Goal: Check status: Check status

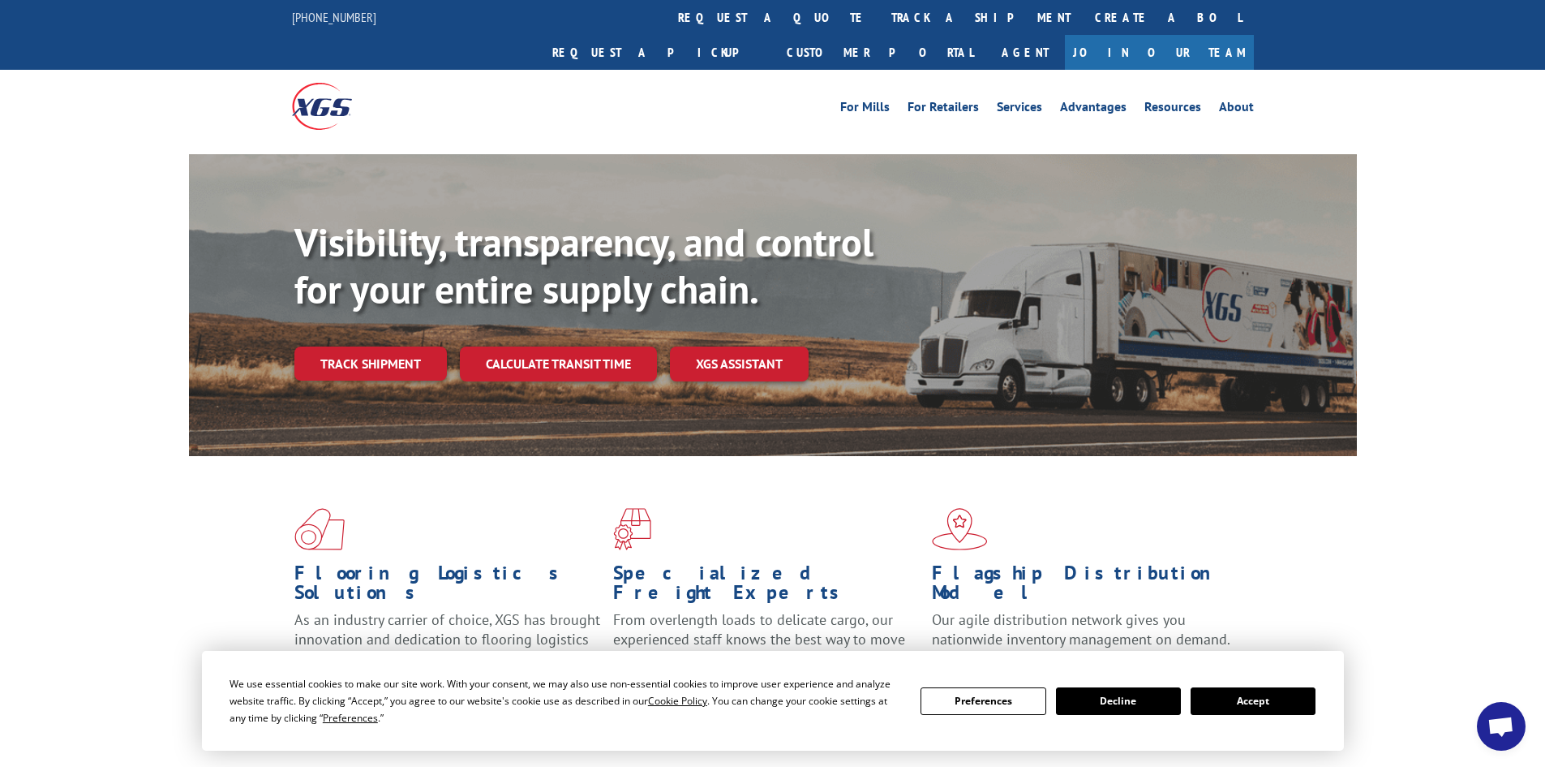
click at [1221, 701] on button "Accept" at bounding box center [1253, 701] width 125 height 28
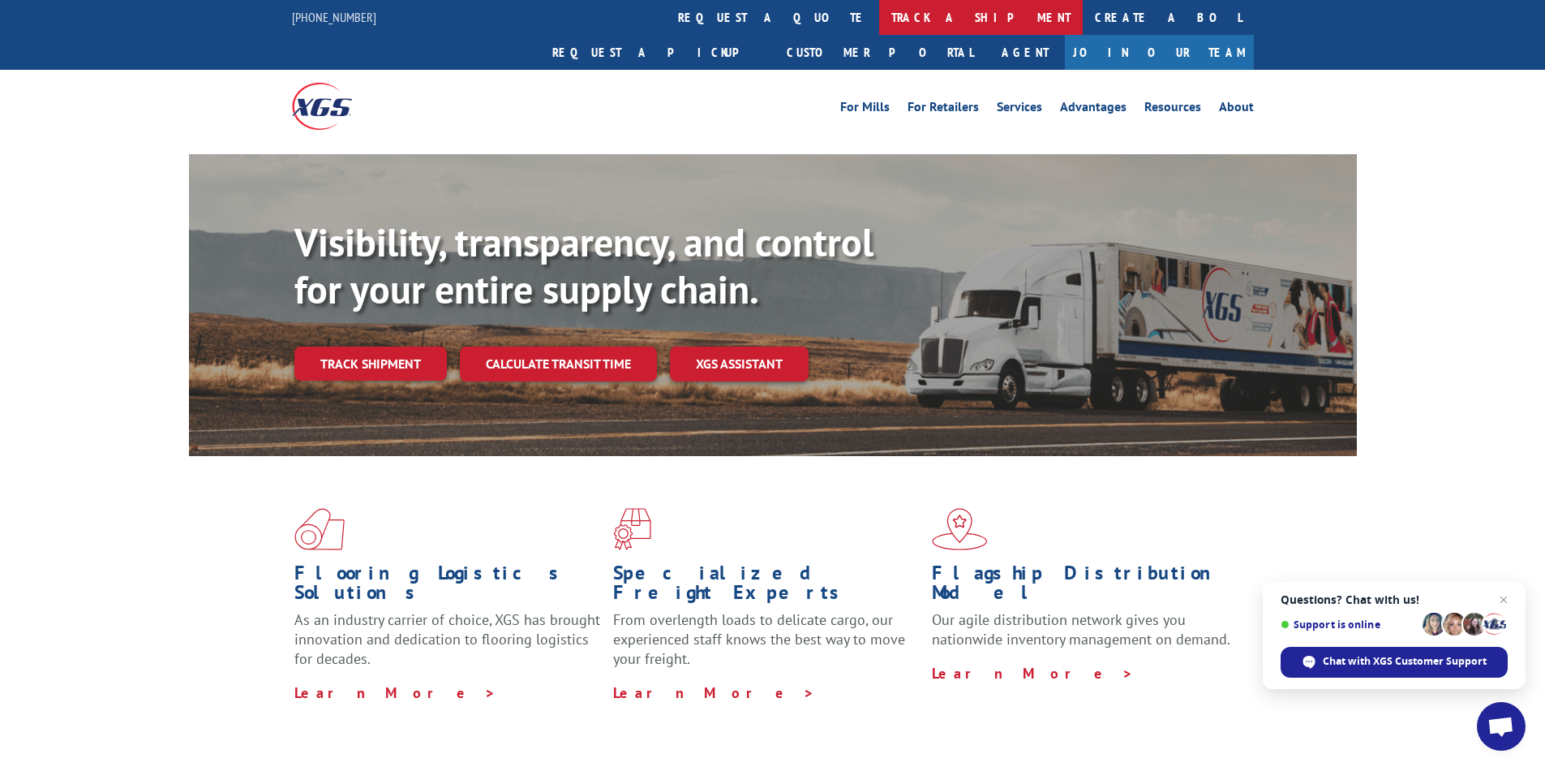
click at [879, 20] on link "track a shipment" at bounding box center [981, 17] width 204 height 35
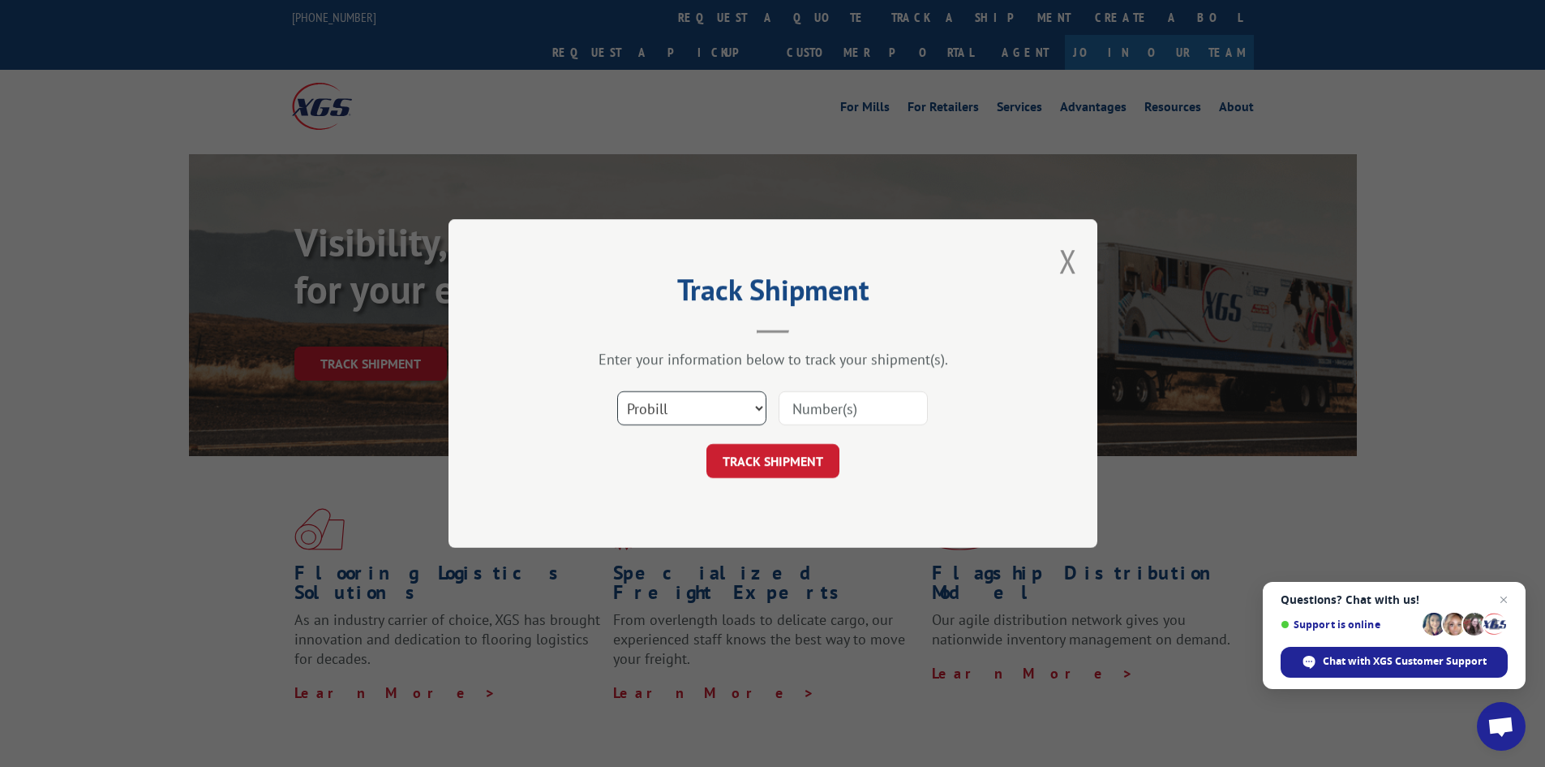
click at [756, 408] on select "Select category... Probill BOL PO" at bounding box center [691, 408] width 149 height 34
select select "bol"
click at [617, 391] on select "Select category... Probill BOL PO" at bounding box center [691, 408] width 149 height 34
click at [810, 405] on input at bounding box center [853, 408] width 149 height 34
paste input "7075710"
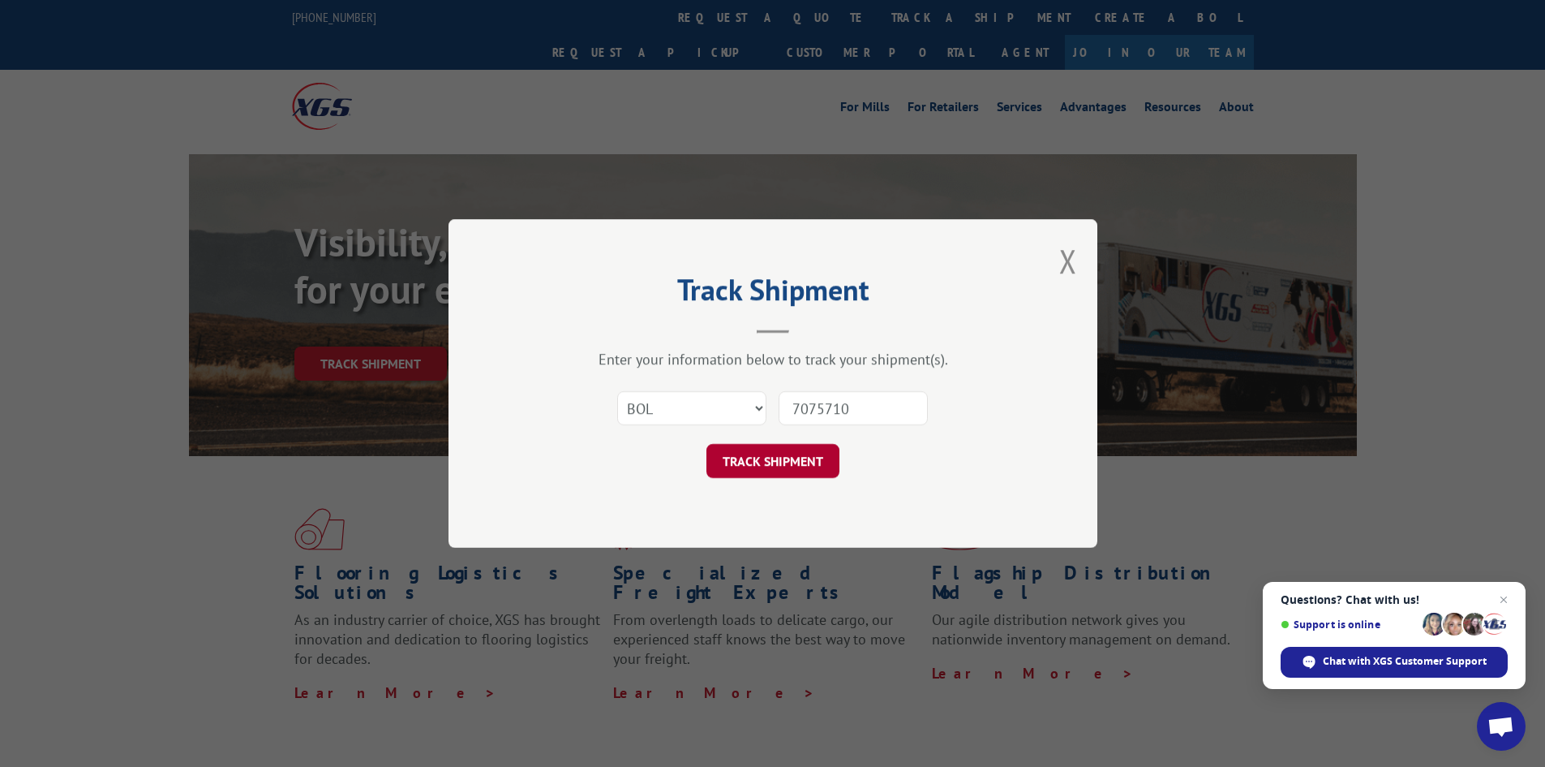
type input "7075710"
click at [798, 459] on button "TRACK SHIPMENT" at bounding box center [773, 461] width 133 height 34
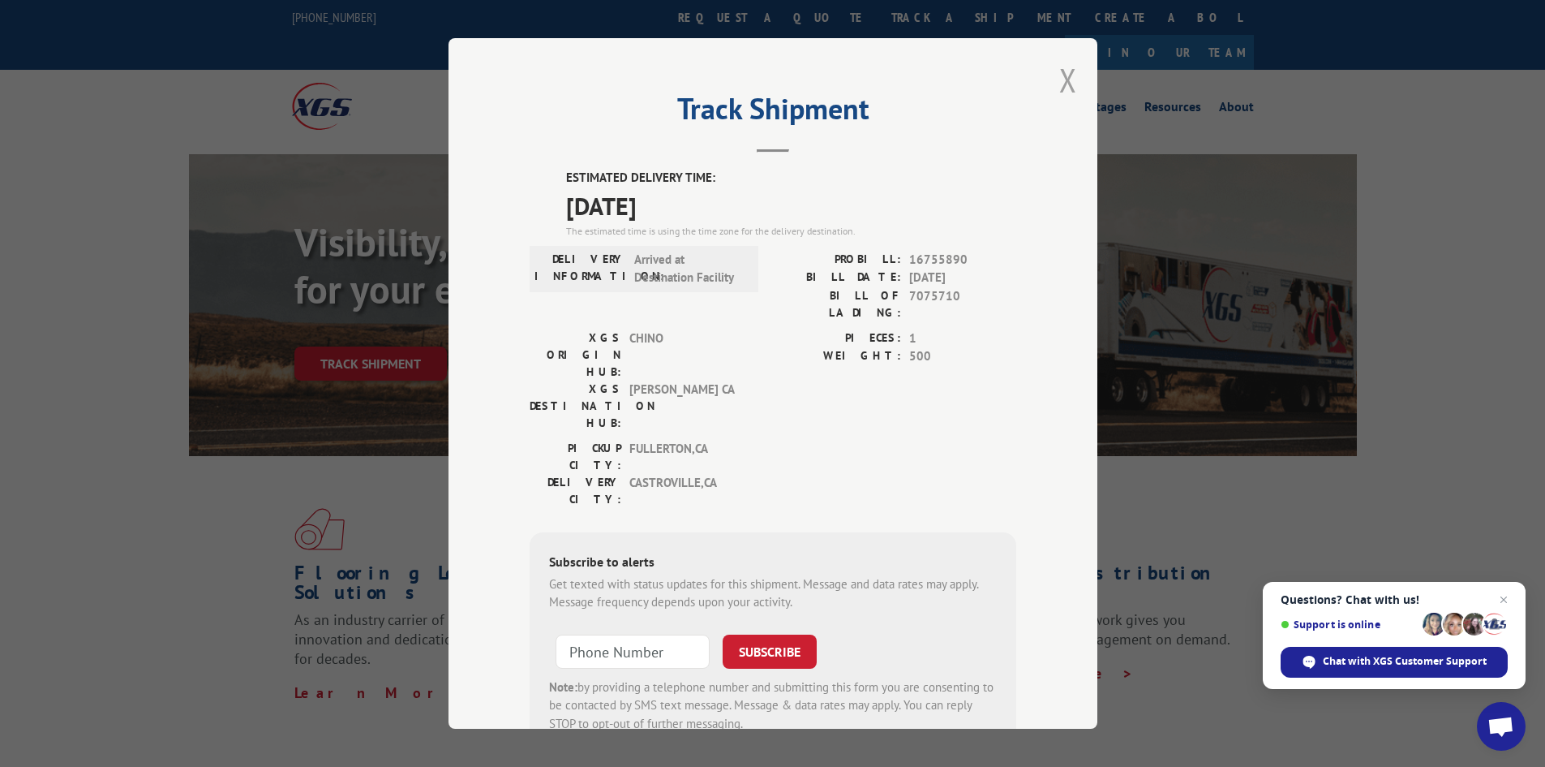
click at [1060, 81] on button "Close modal" at bounding box center [1068, 79] width 18 height 43
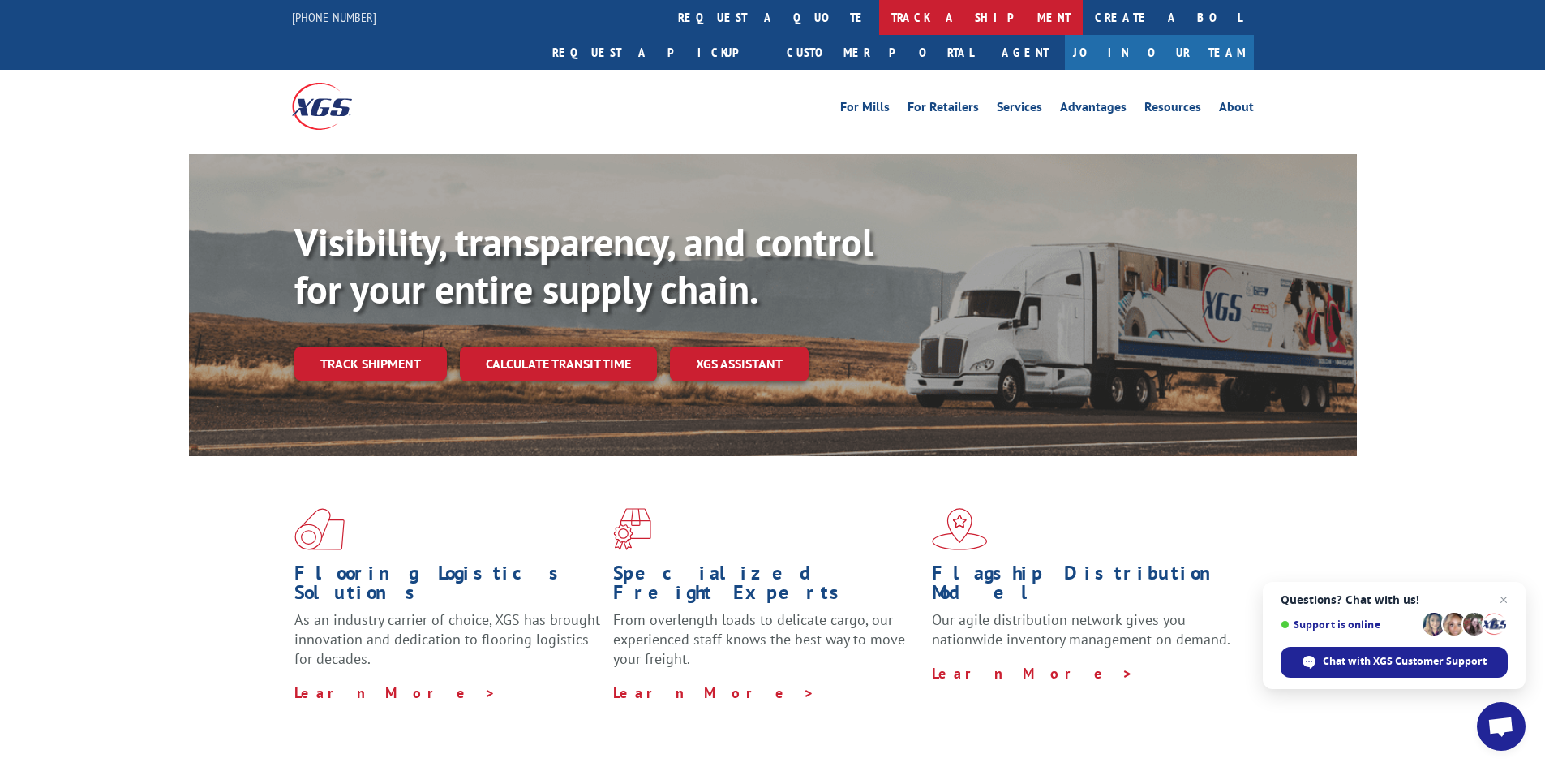
click at [879, 22] on link "track a shipment" at bounding box center [981, 17] width 204 height 35
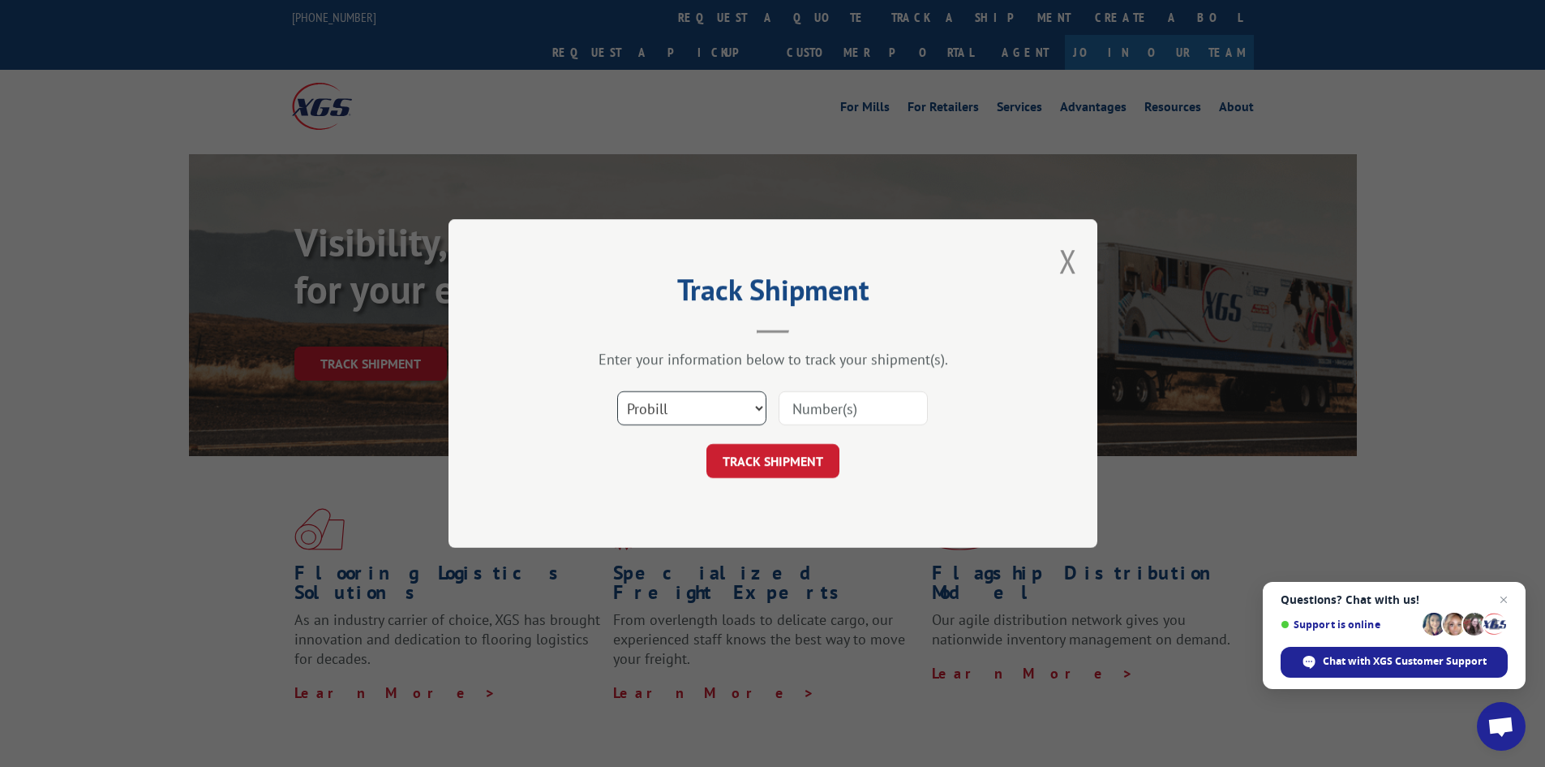
click at [757, 406] on select "Select category... Probill BOL PO" at bounding box center [691, 408] width 149 height 34
select select "bol"
click at [617, 391] on select "Select category... Probill BOL PO" at bounding box center [691, 408] width 149 height 34
click at [788, 406] on input at bounding box center [853, 408] width 149 height 34
paste input "54401880"
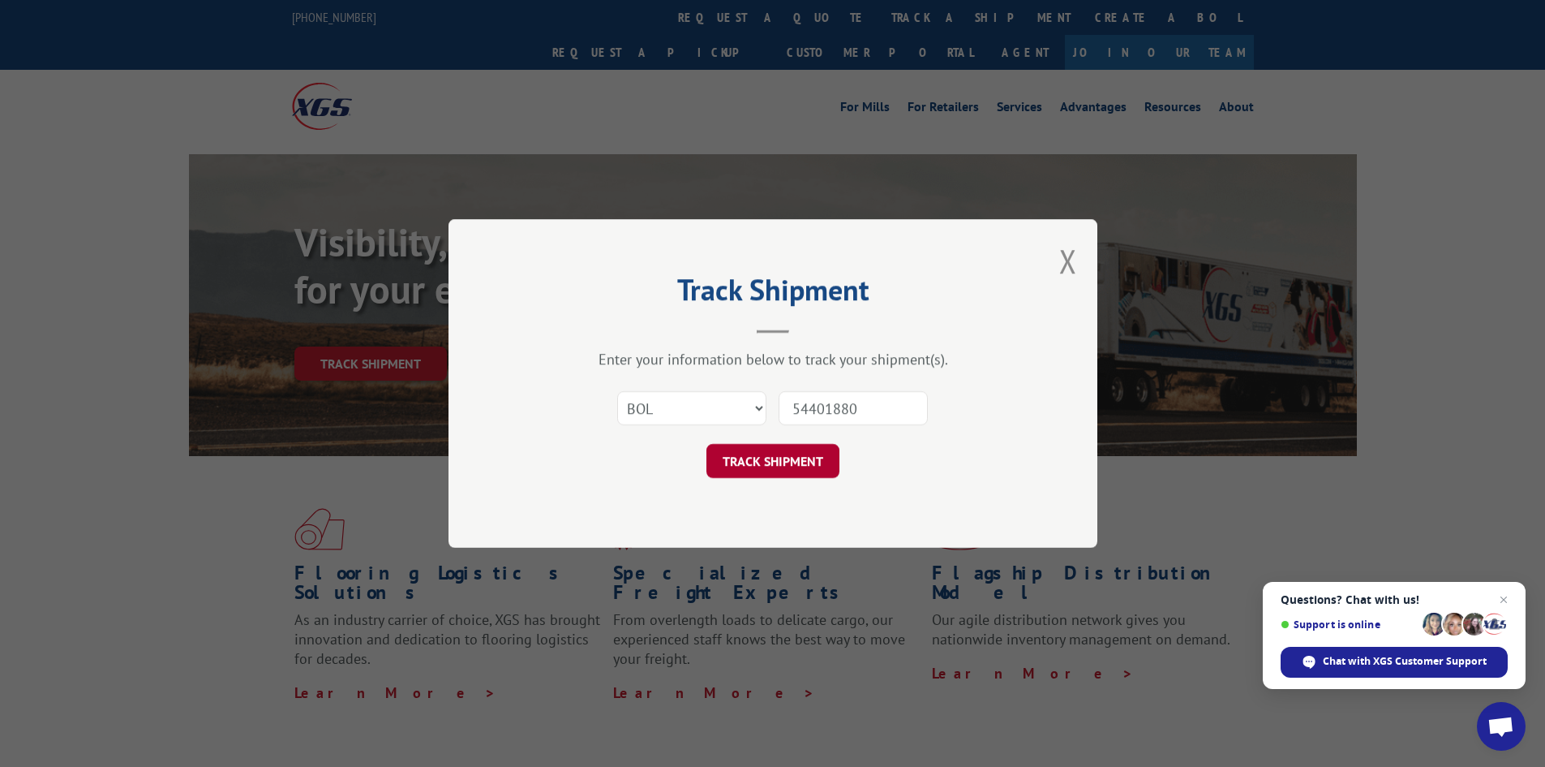
type input "54401880"
click at [774, 460] on button "TRACK SHIPMENT" at bounding box center [773, 461] width 133 height 34
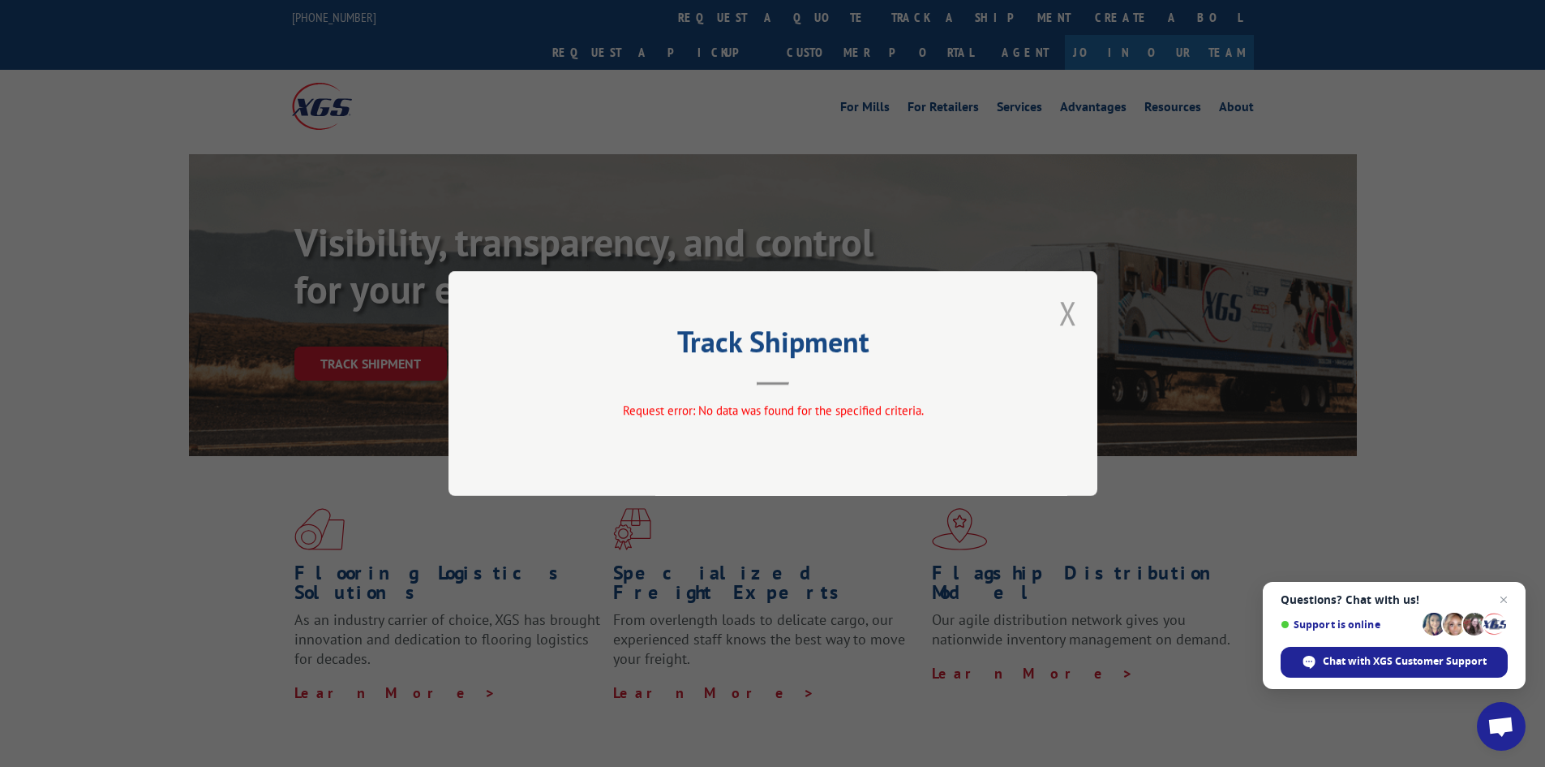
click at [1070, 311] on button "Close modal" at bounding box center [1068, 312] width 18 height 43
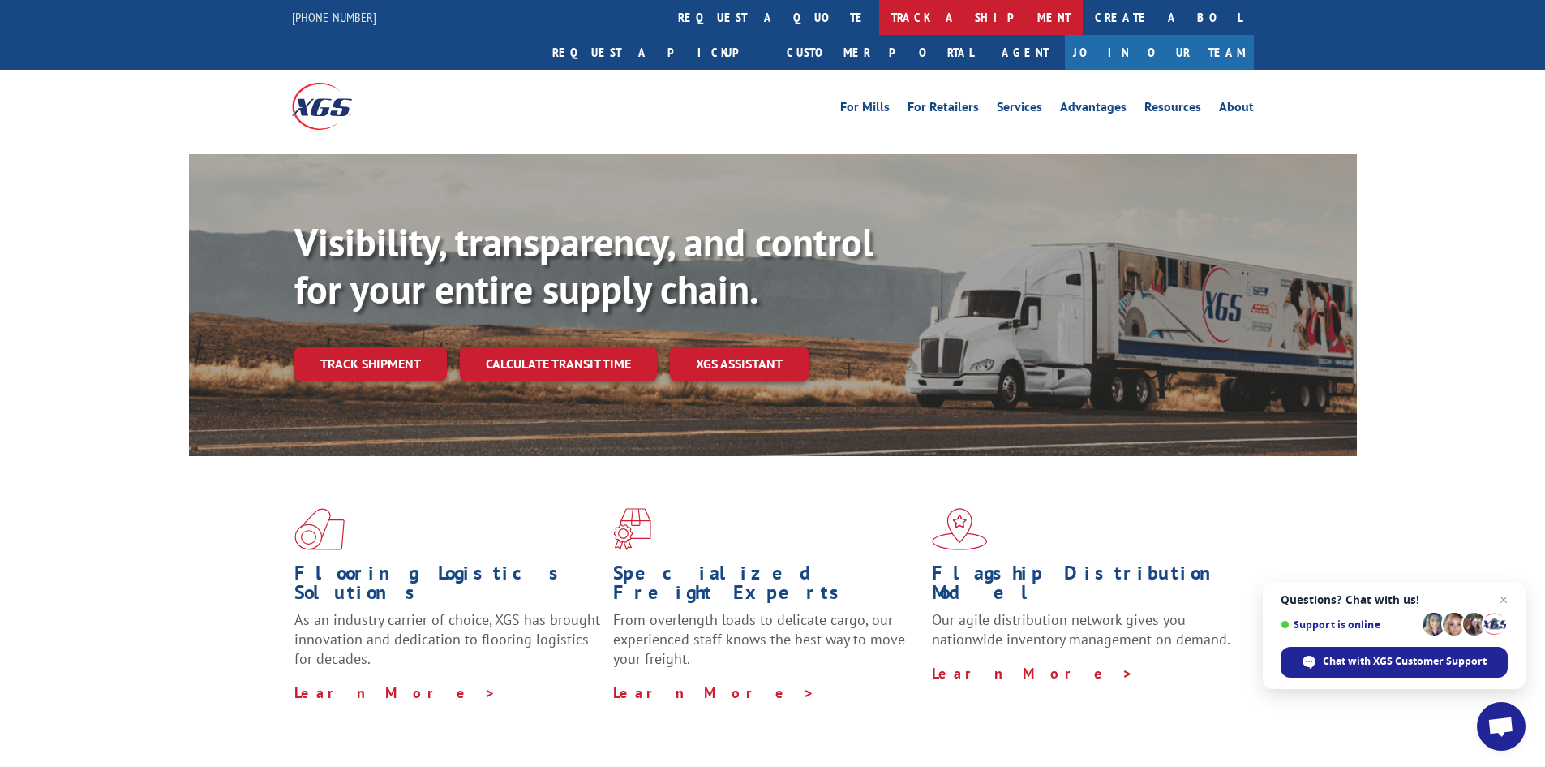
click at [879, 16] on link "track a shipment" at bounding box center [981, 17] width 204 height 35
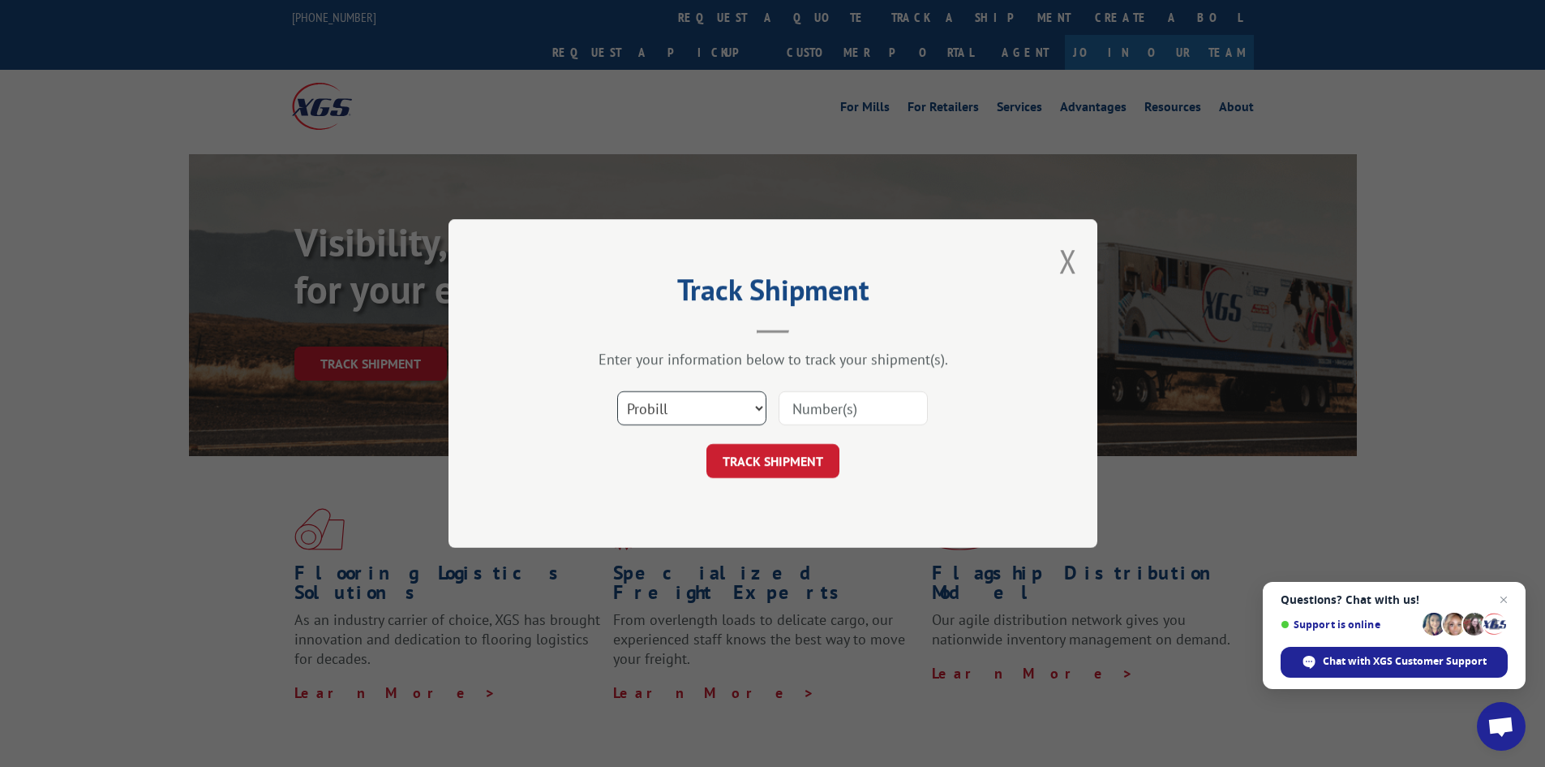
drag, startPoint x: 754, startPoint y: 405, endPoint x: 745, endPoint y: 423, distance: 20.7
click at [754, 407] on select "Select category... Probill BOL PO" at bounding box center [691, 408] width 149 height 34
select select "bol"
click at [617, 391] on select "Select category... Probill BOL PO" at bounding box center [691, 408] width 149 height 34
click at [844, 401] on input at bounding box center [853, 408] width 149 height 34
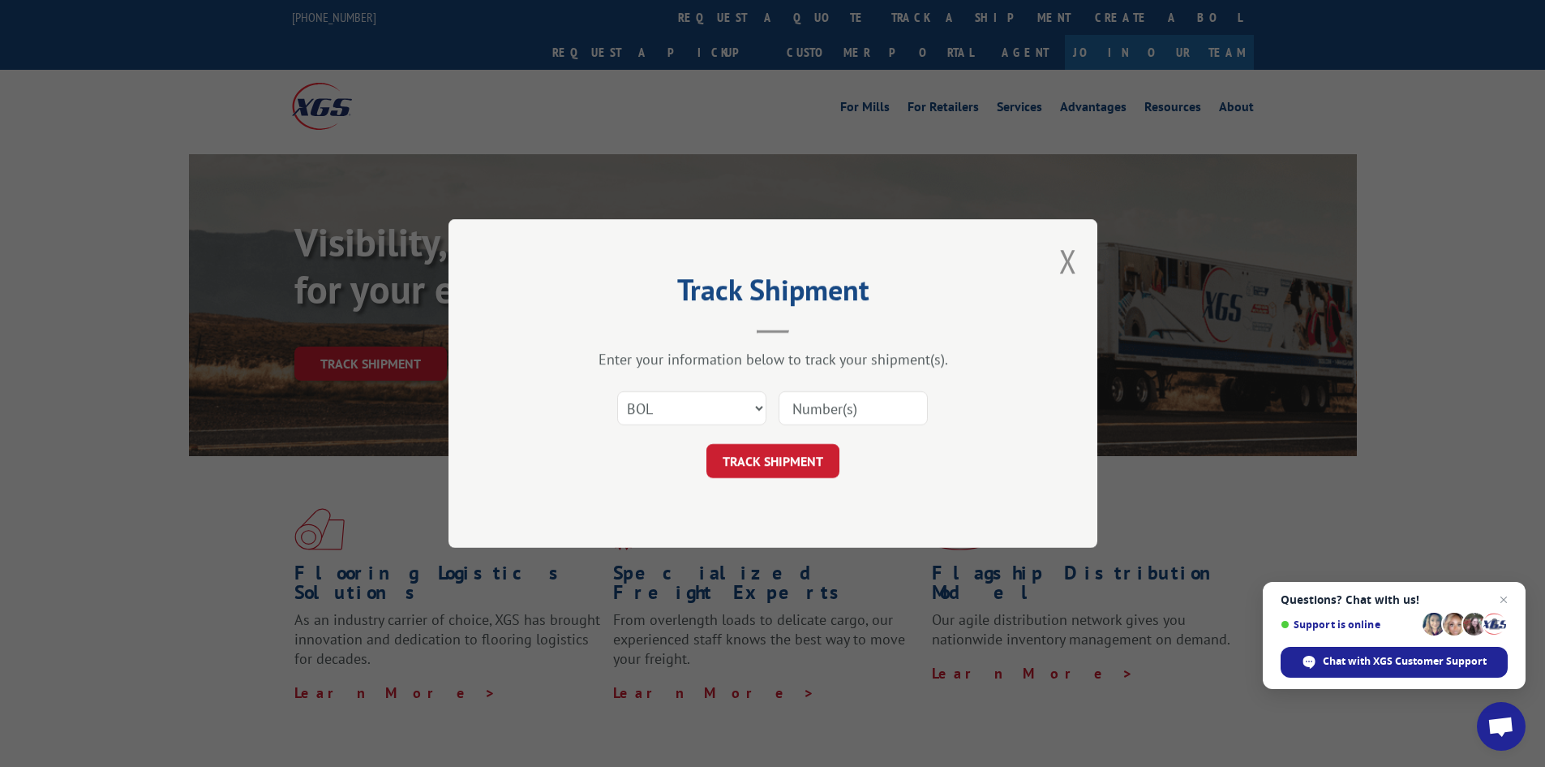
paste input "54401880"
type input "54401880"
click at [781, 463] on button "TRACK SHIPMENT" at bounding box center [773, 461] width 133 height 34
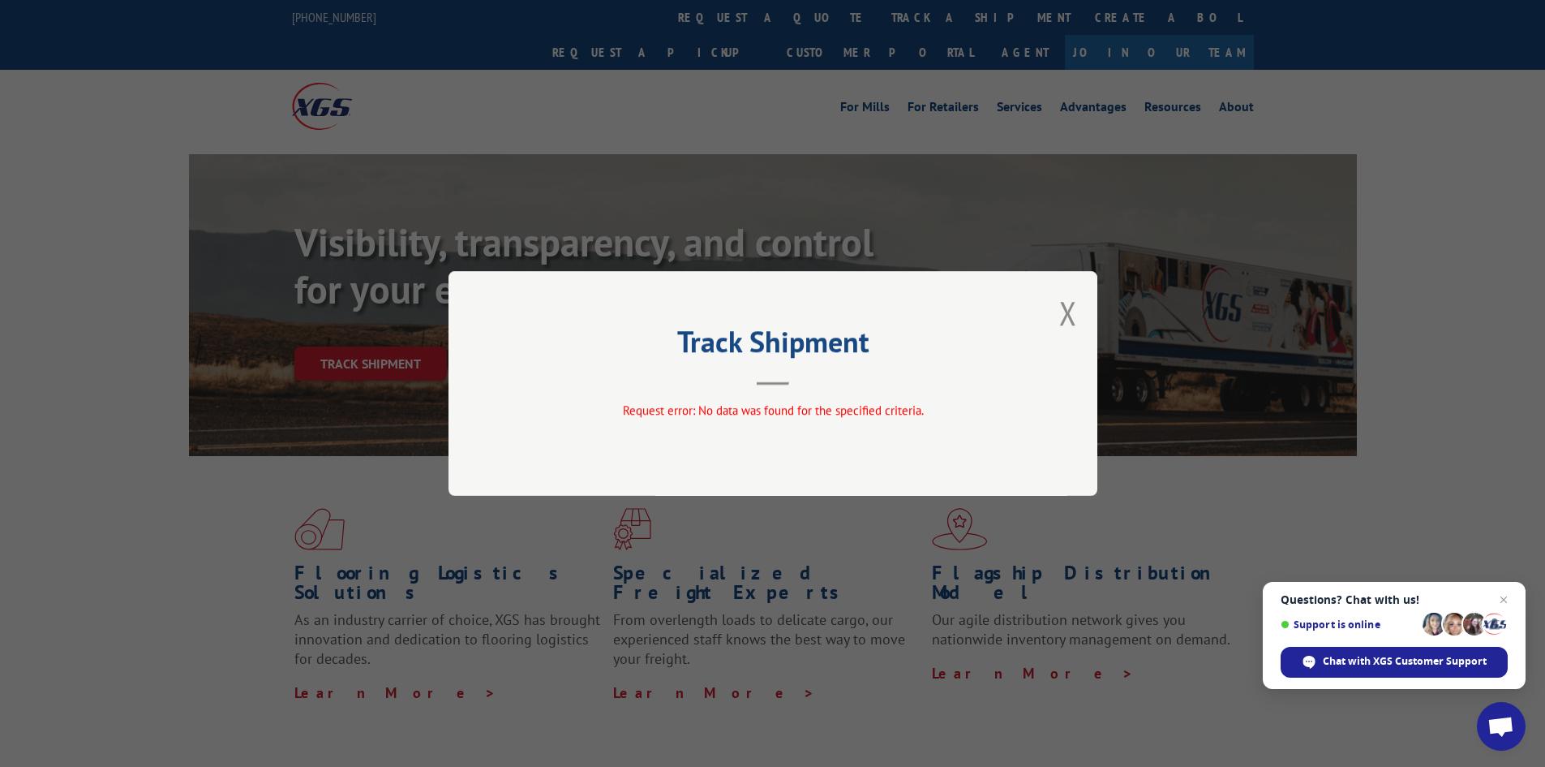
drag, startPoint x: 1066, startPoint y: 313, endPoint x: 956, endPoint y: 263, distance: 120.5
click at [1063, 308] on button "Close modal" at bounding box center [1068, 312] width 18 height 43
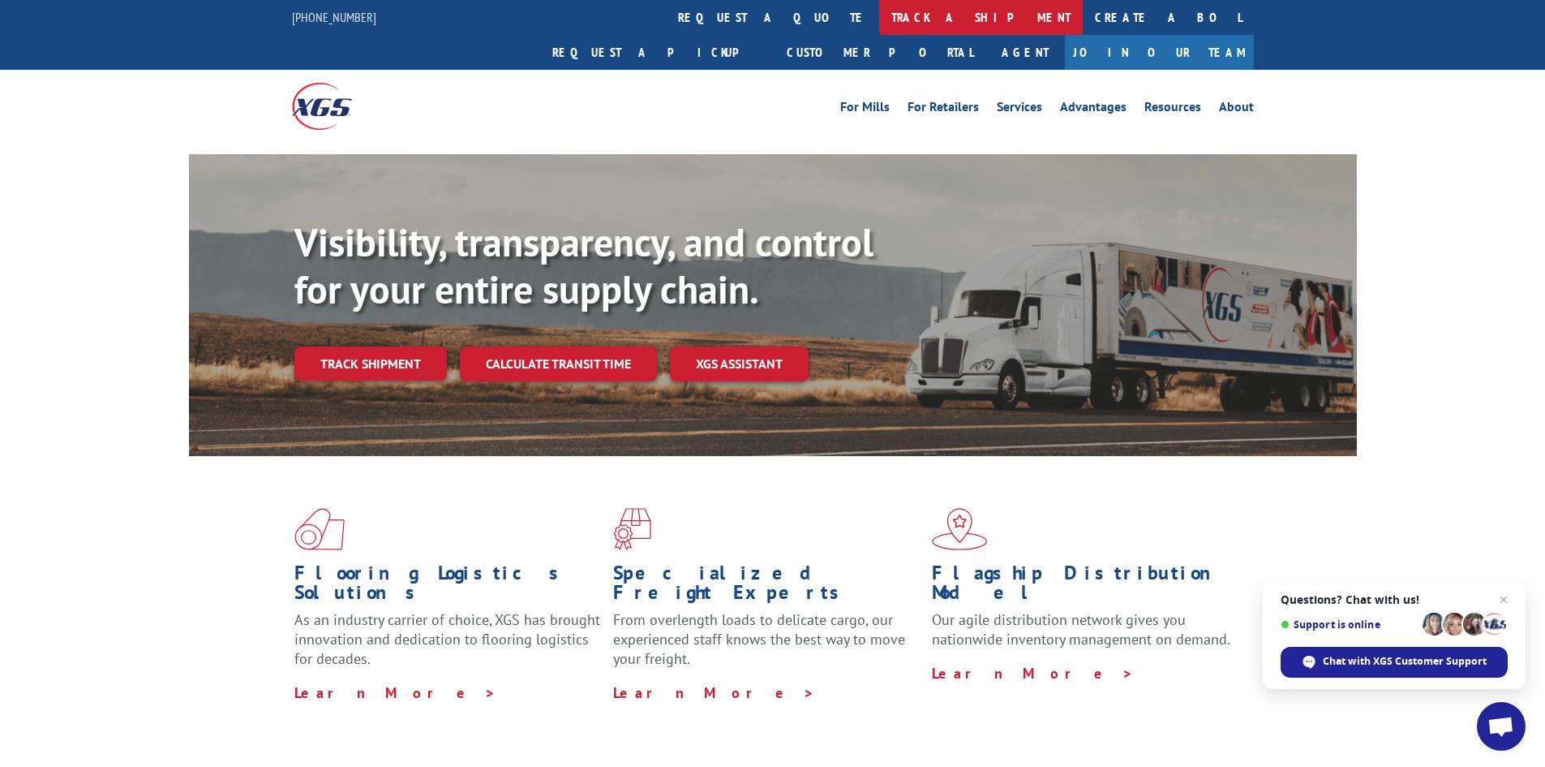
click at [879, 19] on link "track a shipment" at bounding box center [981, 17] width 204 height 35
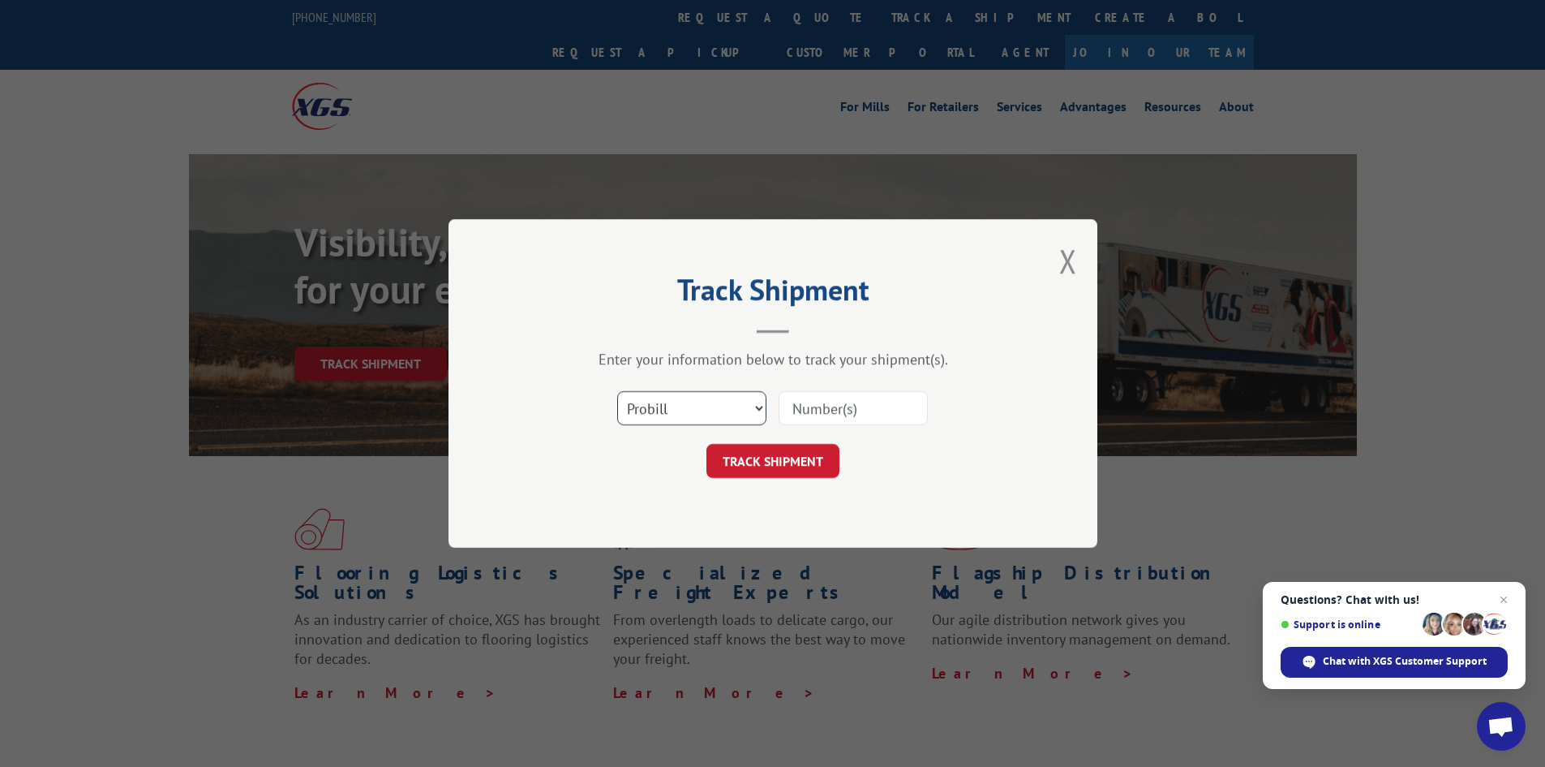
click at [702, 409] on select "Select category... Probill BOL PO" at bounding box center [691, 408] width 149 height 34
select select "bol"
click at [617, 391] on select "Select category... Probill BOL PO" at bounding box center [691, 408] width 149 height 34
click at [791, 401] on input at bounding box center [853, 408] width 149 height 34
paste input "7075710"
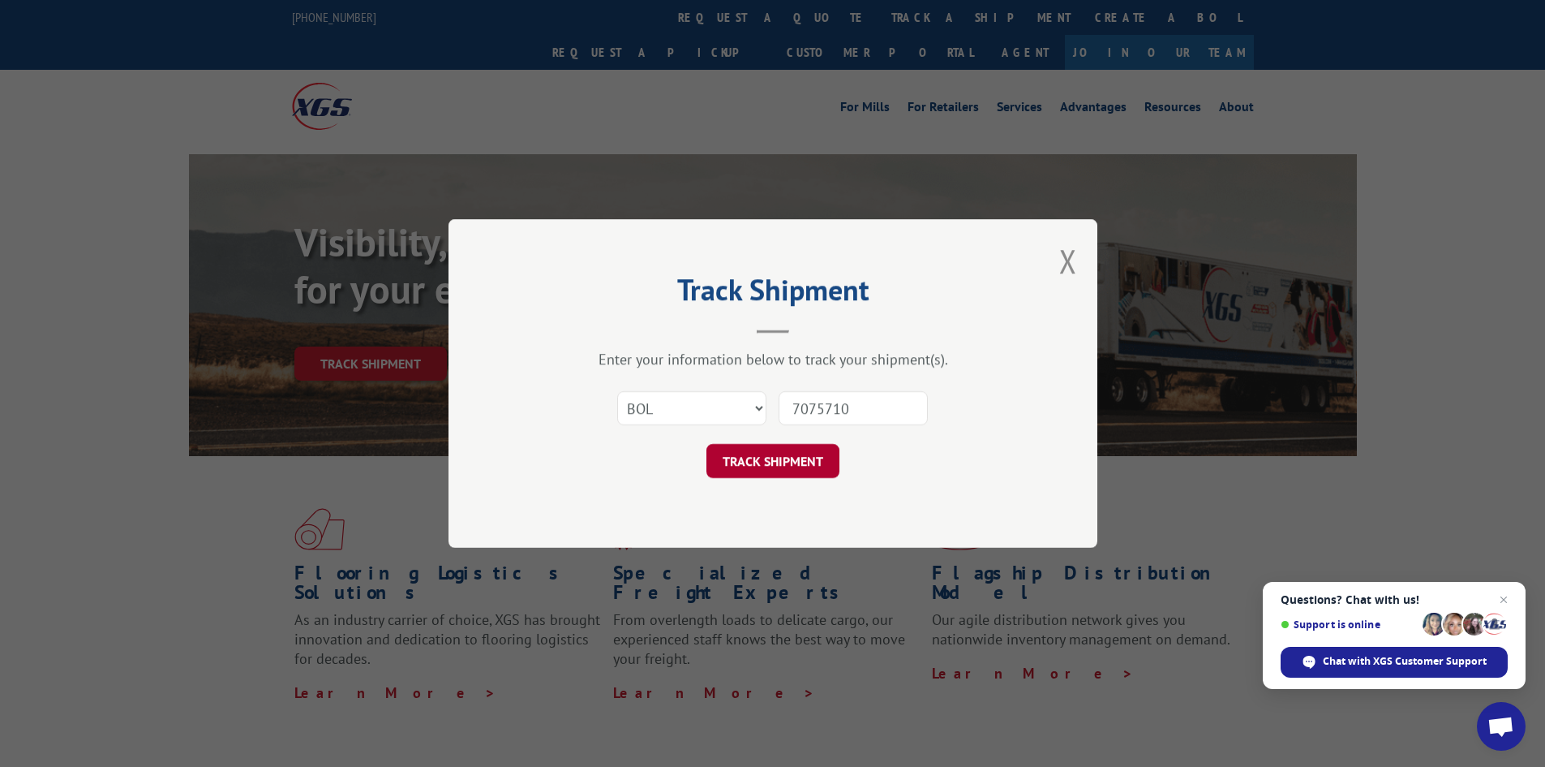
type input "7075710"
click at [784, 457] on button "TRACK SHIPMENT" at bounding box center [773, 461] width 133 height 34
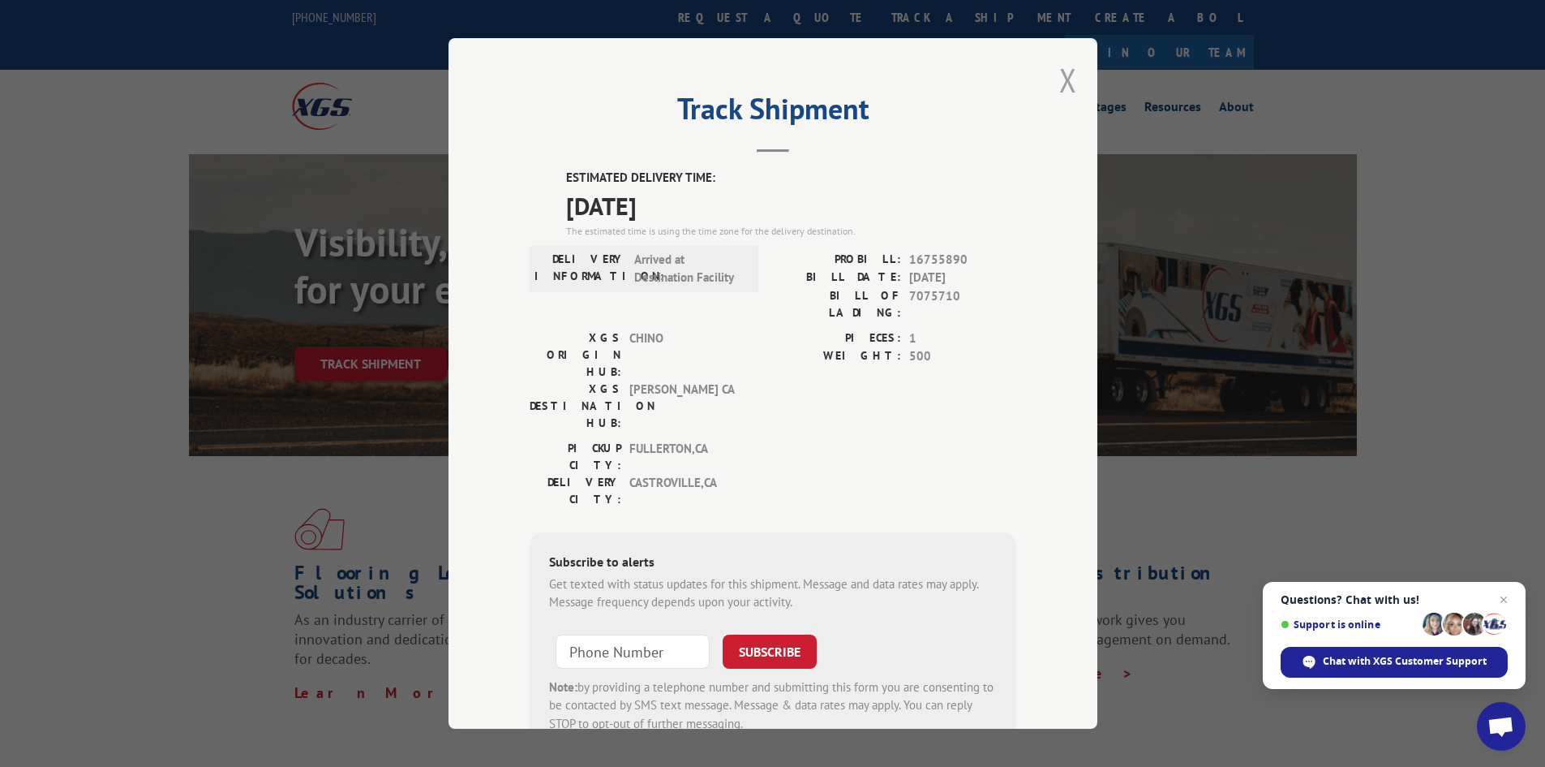
click at [1061, 76] on button "Close modal" at bounding box center [1068, 79] width 18 height 43
